Goal: Navigation & Orientation: Go to known website

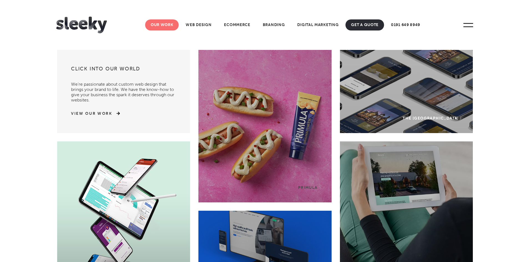
click at [166, 22] on link "Our Work" at bounding box center [162, 24] width 34 height 11
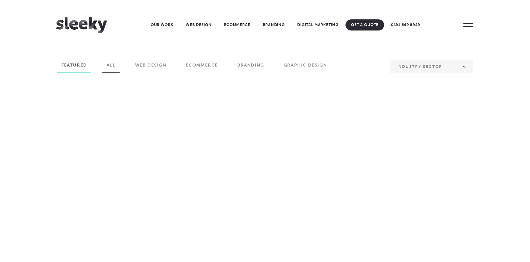
click at [117, 65] on label "All" at bounding box center [110, 66] width 17 height 9
click at [0, 0] on input "All" at bounding box center [0, 0] width 0 height 0
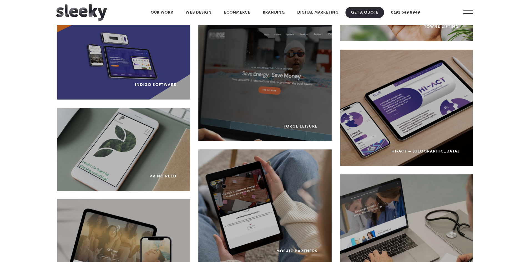
scroll to position [1048, 0]
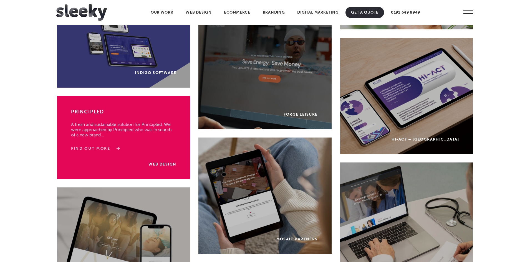
drag, startPoint x: 98, startPoint y: 145, endPoint x: 92, endPoint y: 147, distance: 6.9
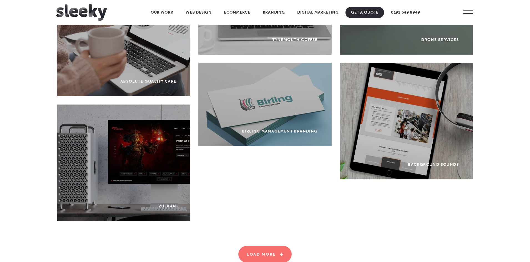
scroll to position [2865, 0]
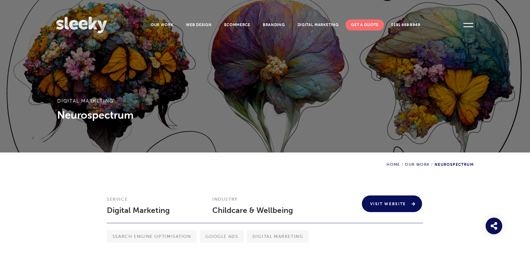
click at [377, 203] on link "Visit Website" at bounding box center [392, 203] width 60 height 17
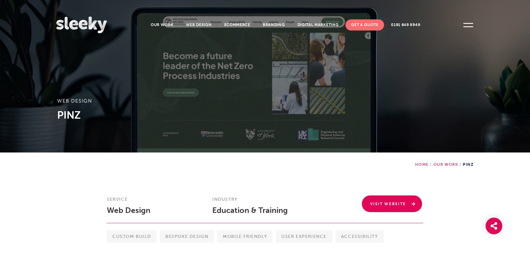
click at [373, 205] on link "Visit Website" at bounding box center [392, 203] width 60 height 17
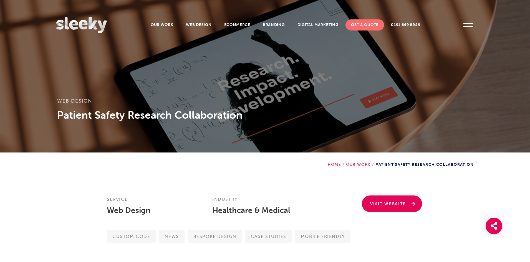
click at [380, 202] on link "Visit Website" at bounding box center [392, 203] width 60 height 17
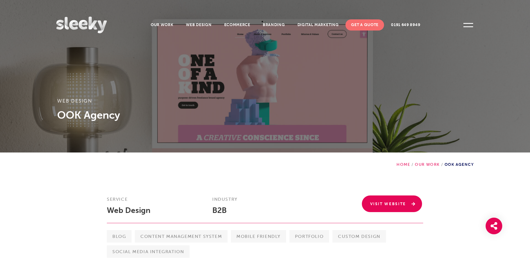
click at [377, 202] on link "Visit Website" at bounding box center [392, 203] width 60 height 17
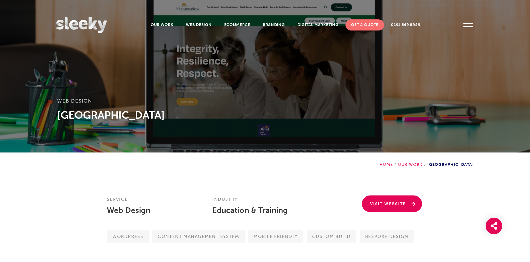
click at [380, 199] on link "Visit Website" at bounding box center [392, 203] width 60 height 17
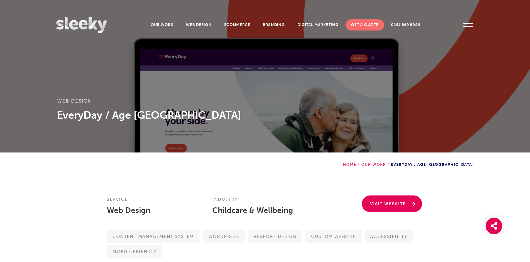
click at [386, 206] on link "Visit Website" at bounding box center [392, 203] width 60 height 17
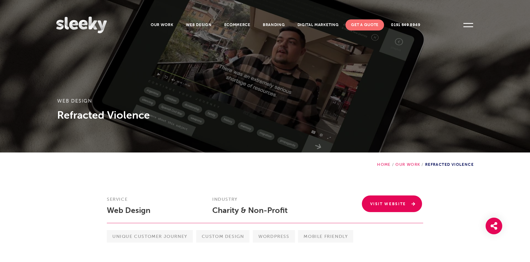
click at [383, 200] on link "Visit Website" at bounding box center [392, 203] width 60 height 17
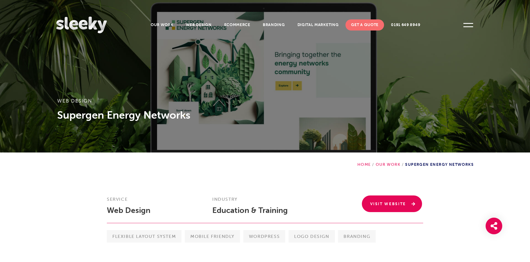
click at [379, 199] on link "Visit Website" at bounding box center [392, 203] width 60 height 17
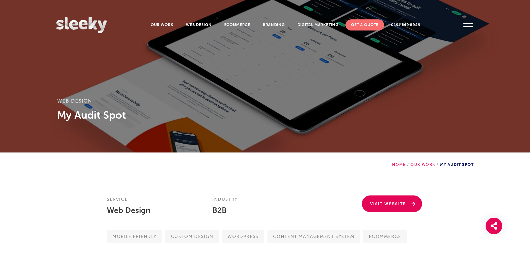
click at [373, 202] on link "Visit Website" at bounding box center [392, 203] width 60 height 17
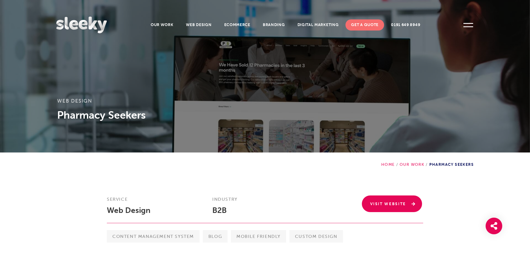
click at [380, 203] on link "Visit Website" at bounding box center [392, 203] width 60 height 17
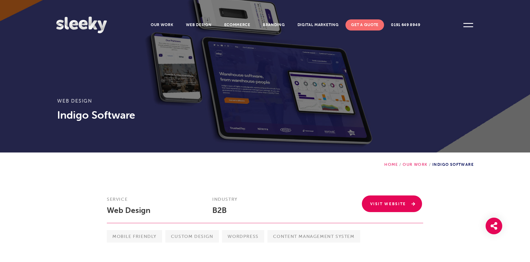
click at [376, 209] on link "Visit Website" at bounding box center [392, 203] width 60 height 17
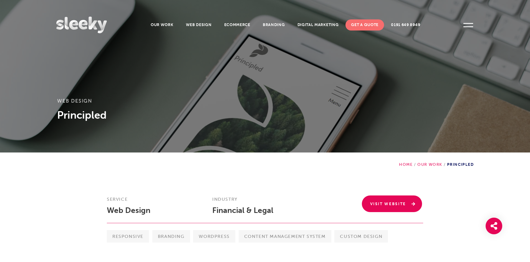
click at [391, 204] on link "Visit Website" at bounding box center [392, 203] width 60 height 17
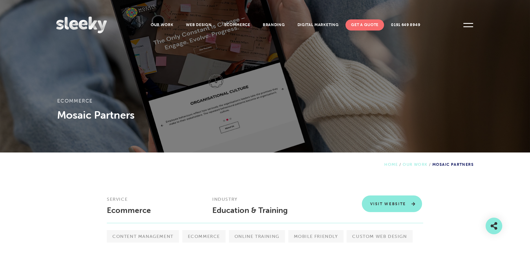
click at [387, 204] on link "Visit Website" at bounding box center [392, 203] width 60 height 17
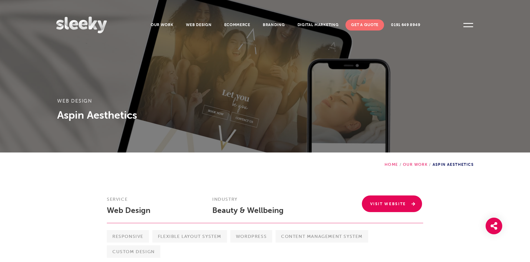
click at [389, 202] on link "Visit Website" at bounding box center [392, 203] width 60 height 17
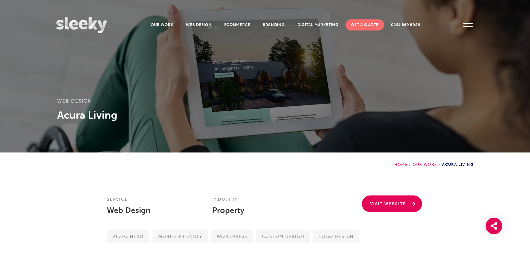
click at [378, 203] on link "Visit Website" at bounding box center [392, 203] width 60 height 17
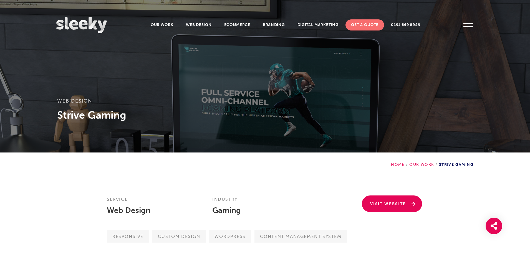
click at [386, 206] on link "Visit Website" at bounding box center [392, 203] width 60 height 17
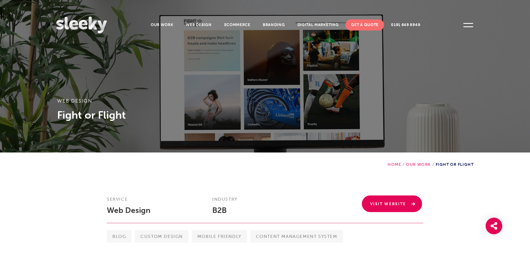
click at [396, 200] on link "Visit Website" at bounding box center [392, 203] width 60 height 17
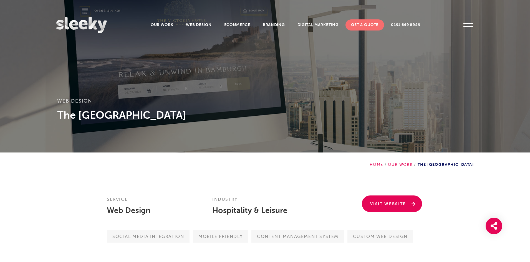
click at [391, 199] on link "Visit Website" at bounding box center [392, 203] width 60 height 17
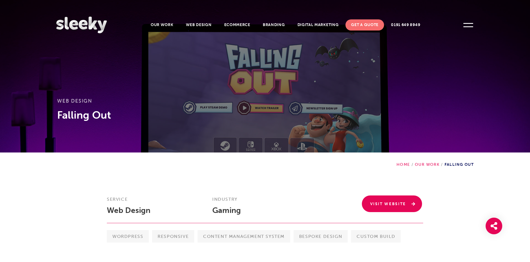
click at [382, 200] on link "Visit Website" at bounding box center [392, 203] width 60 height 17
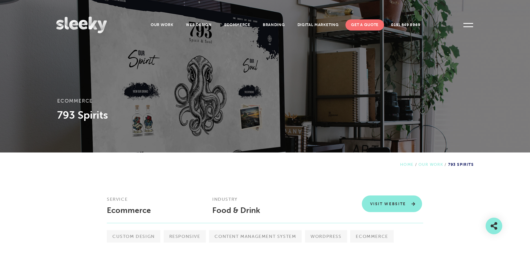
click at [379, 202] on link "Visit Website" at bounding box center [392, 203] width 60 height 17
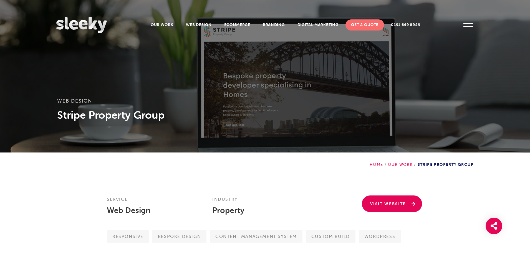
click at [394, 199] on link "Visit Website" at bounding box center [392, 203] width 60 height 17
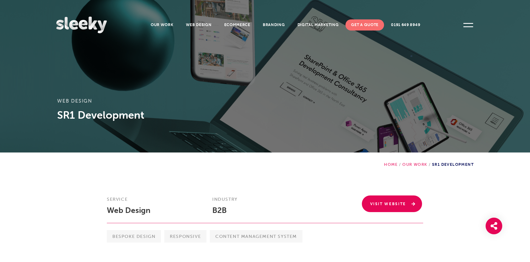
click at [390, 200] on link "Visit Website" at bounding box center [392, 203] width 60 height 17
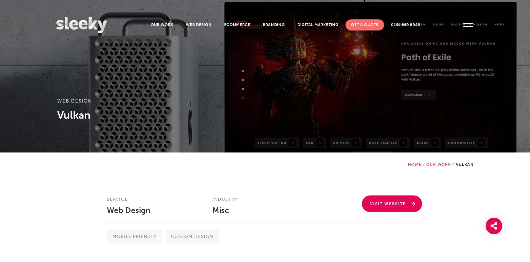
click at [403, 197] on link "Visit Website" at bounding box center [392, 203] width 60 height 17
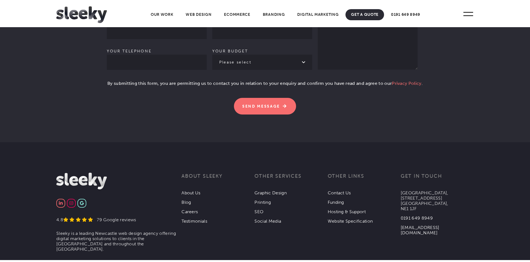
scroll to position [1719, 0]
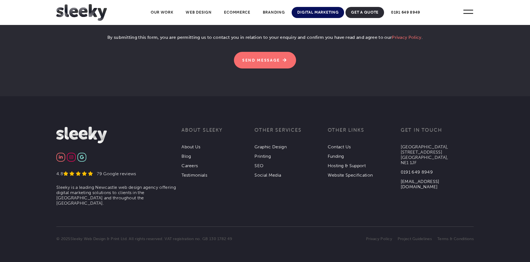
click at [327, 11] on link "Digital Marketing" at bounding box center [317, 12] width 52 height 11
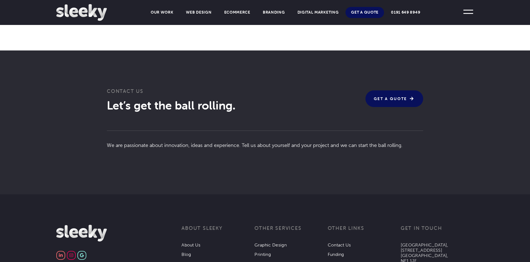
scroll to position [1195, 0]
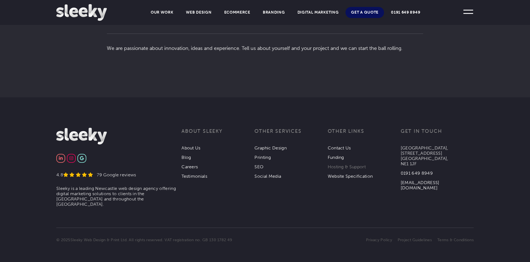
click at [333, 164] on link "Hosting & Support" at bounding box center [346, 166] width 38 height 5
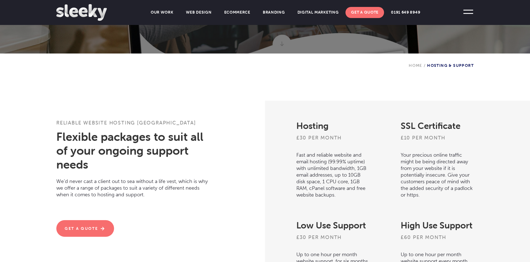
scroll to position [111, 0]
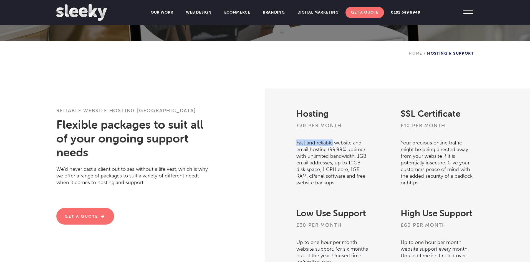
drag, startPoint x: 332, startPoint y: 142, endPoint x: 294, endPoint y: 141, distance: 38.6
click at [294, 141] on div "Hosting £30 per month Fast and reliable website and email hosting (99.99% uptim…" at bounding box center [317, 138] width 104 height 100
drag, startPoint x: 326, startPoint y: 149, endPoint x: 291, endPoint y: 141, distance: 36.1
click at [291, 141] on div "Hosting £30 per month Fast and reliable website and email hosting (99.99% uptim…" at bounding box center [317, 138] width 104 height 100
copy p "Fast and reliable website and email hosting"
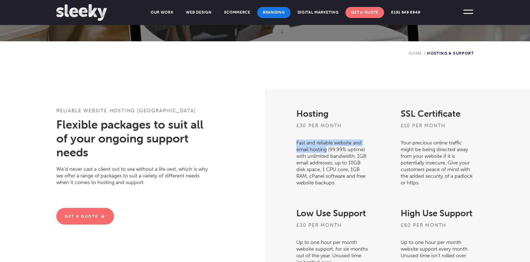
click at [269, 13] on link "Branding" at bounding box center [273, 12] width 33 height 11
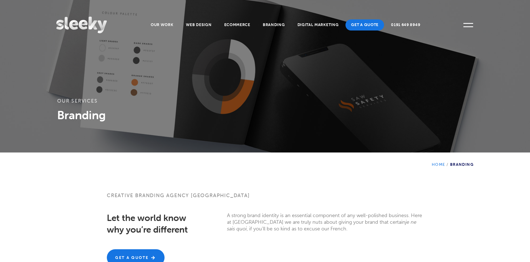
click at [93, 28] on img at bounding box center [81, 25] width 50 height 17
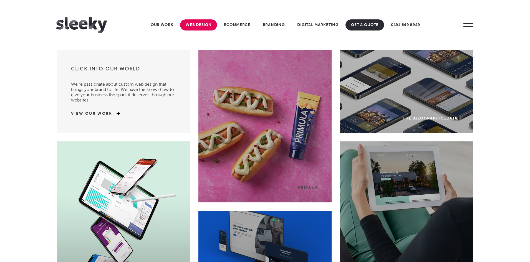
click at [186, 27] on link "Web Design" at bounding box center [198, 24] width 37 height 11
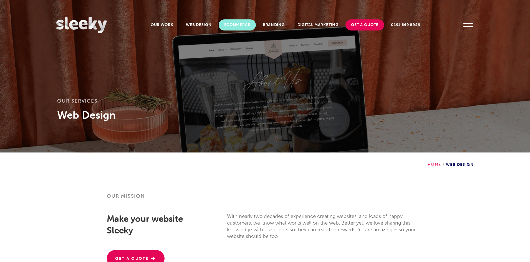
click at [233, 22] on link "Ecommerce" at bounding box center [237, 24] width 37 height 11
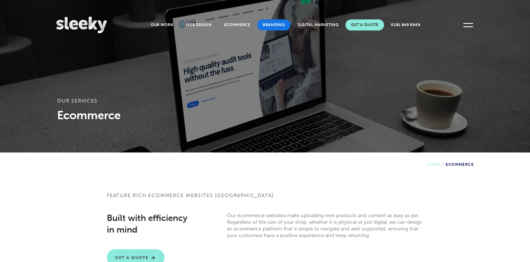
click at [264, 21] on link "Branding" at bounding box center [273, 24] width 33 height 11
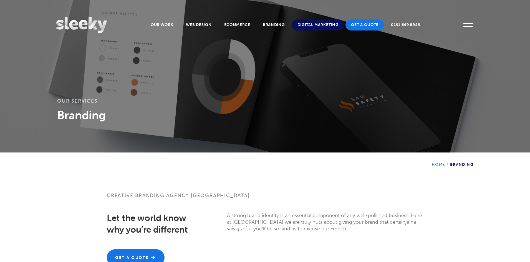
click at [298, 22] on link "Digital Marketing" at bounding box center [318, 24] width 52 height 11
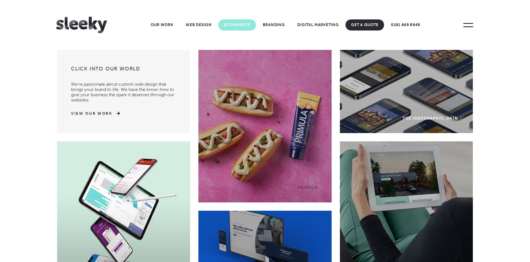
click at [229, 24] on link "Ecommerce" at bounding box center [236, 24] width 37 height 11
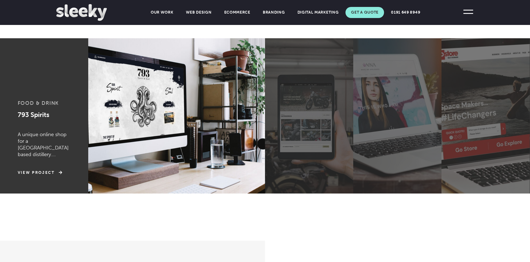
scroll to position [307, 0]
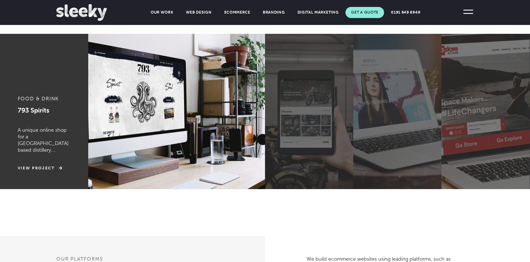
click at [373, 88] on label at bounding box center [397, 111] width 88 height 155
click at [0, 0] on input "radio" at bounding box center [0, 0] width 0 height 0
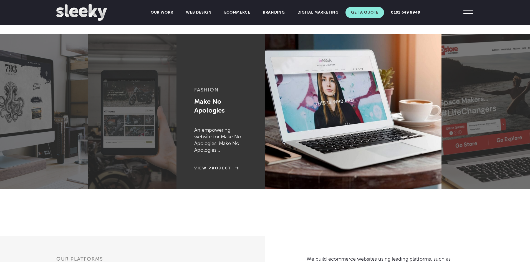
click at [502, 105] on label at bounding box center [485, 111] width 88 height 155
click at [0, 0] on input "radio" at bounding box center [0, 0] width 0 height 0
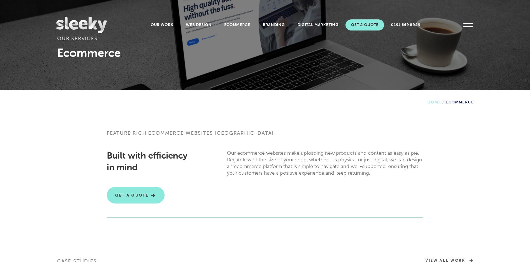
scroll to position [0, 0]
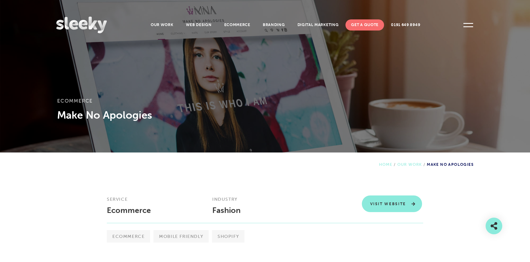
click at [393, 205] on link "Visit Website" at bounding box center [392, 203] width 60 height 17
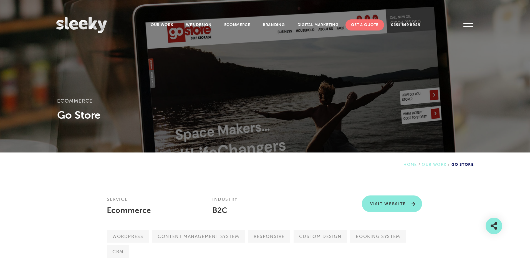
click at [374, 203] on link "Visit Website" at bounding box center [392, 203] width 60 height 17
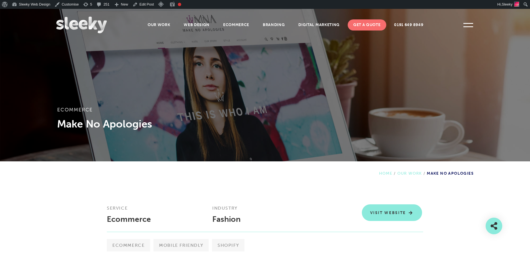
scroll to position [9, 0]
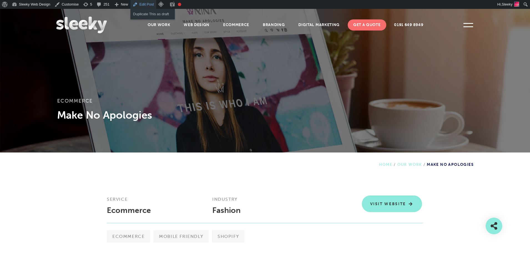
click at [140, 6] on link "Edit Post" at bounding box center [143, 4] width 26 height 9
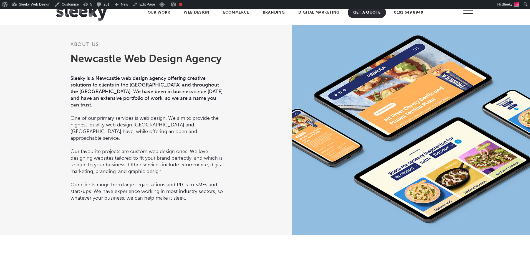
scroll to position [568, 0]
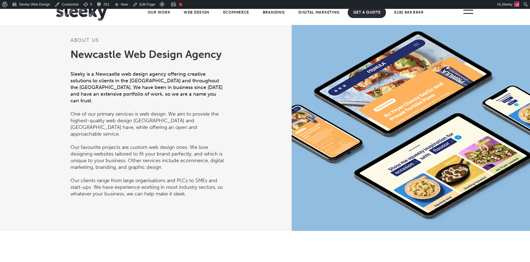
drag, startPoint x: 68, startPoint y: 172, endPoint x: 131, endPoint y: 171, distance: 63.2
click at [131, 171] on p "Our clients range from large organisations and PLCs to SMEs and start-ups. We h…" at bounding box center [147, 184] width 155 height 27
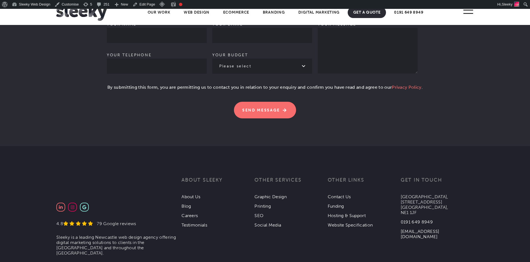
scroll to position [1728, 0]
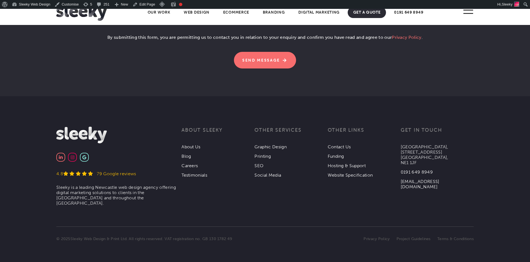
click at [120, 172] on div "79 Google reviews" at bounding box center [114, 173] width 43 height 5
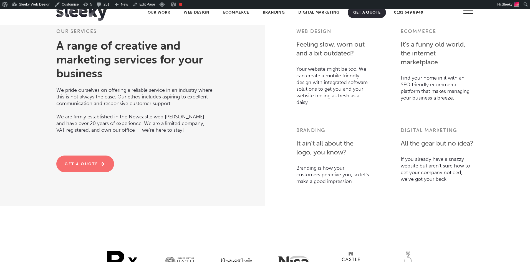
scroll to position [1223, 0]
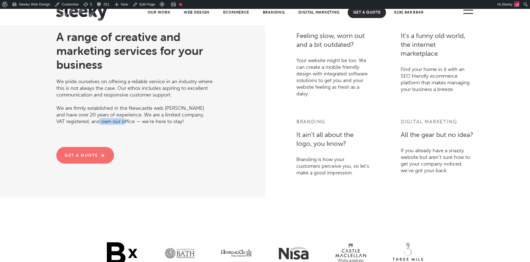
drag, startPoint x: 92, startPoint y: 131, endPoint x: 116, endPoint y: 129, distance: 24.4
click at [116, 125] on p "We are firmly established in the Newcastle web [PERSON_NAME] and have over 20 y…" at bounding box center [134, 111] width 156 height 27
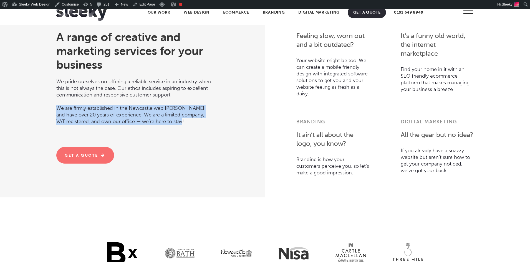
drag, startPoint x: 58, startPoint y: 117, endPoint x: 222, endPoint y: 131, distance: 164.5
click at [222, 131] on div "Our services A range of creative and marketing services for your business We pr…" at bounding box center [134, 91] width 261 height 183
copy p "We are firmly established in the Newcastle web [PERSON_NAME] and have over 20 y…"
